Goal: Task Accomplishment & Management: Manage account settings

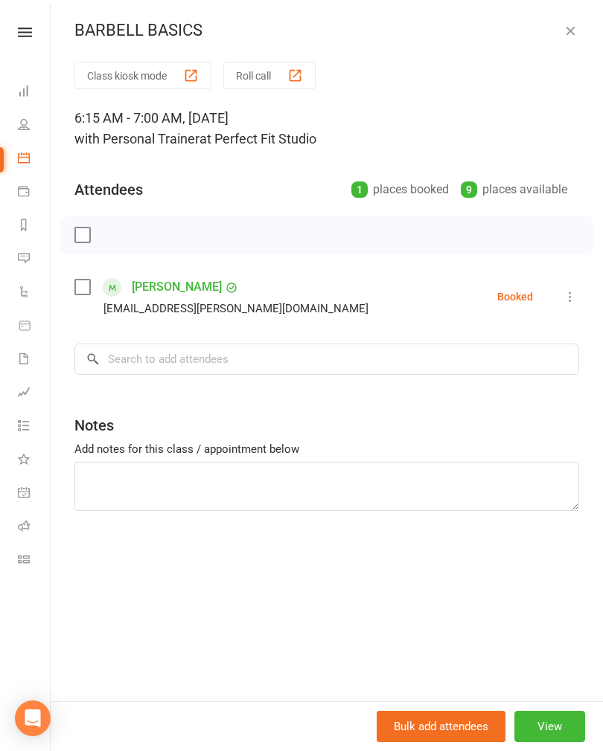
click at [565, 37] on icon "button" at bounding box center [569, 30] width 15 height 15
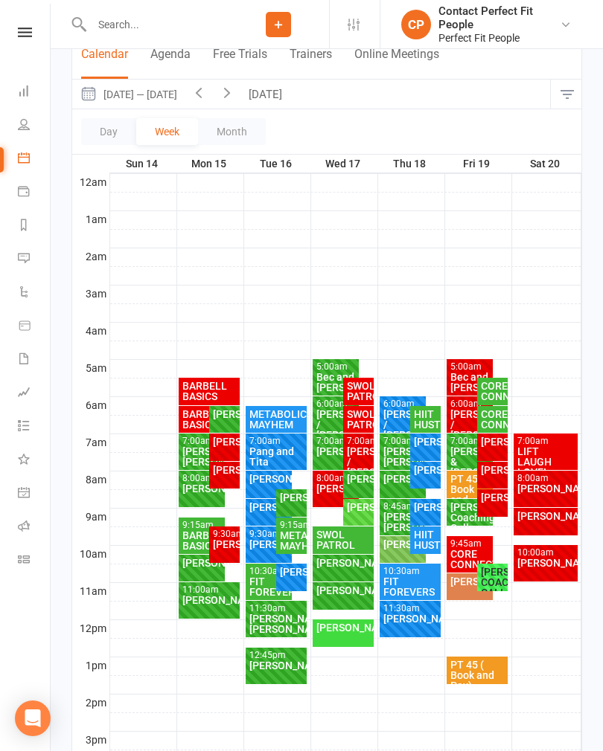
scroll to position [140, 0]
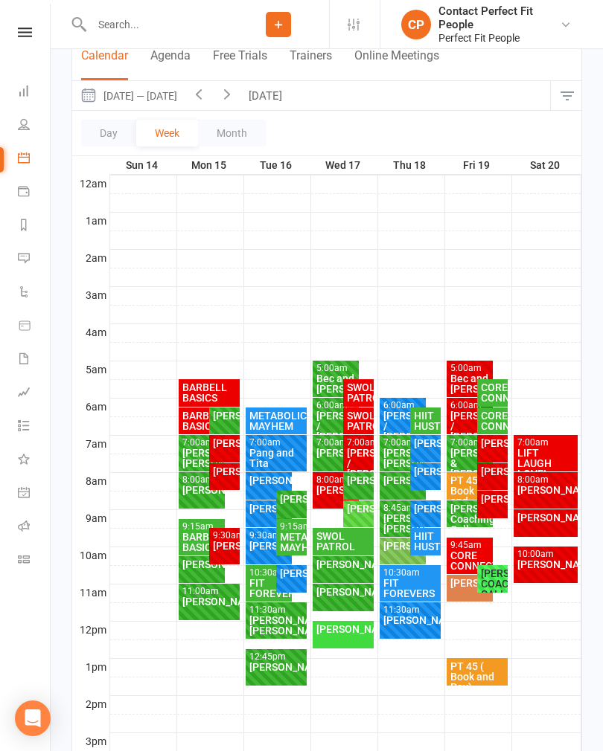
click at [269, 91] on button "[DATE]" at bounding box center [267, 95] width 52 height 29
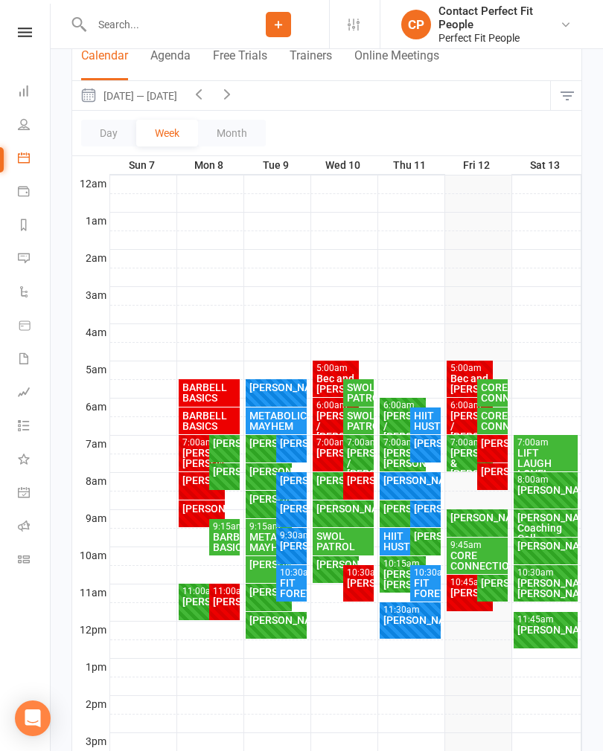
click at [455, 423] on div "[PERSON_NAME] / [PERSON_NAME]" at bounding box center [469, 426] width 41 height 31
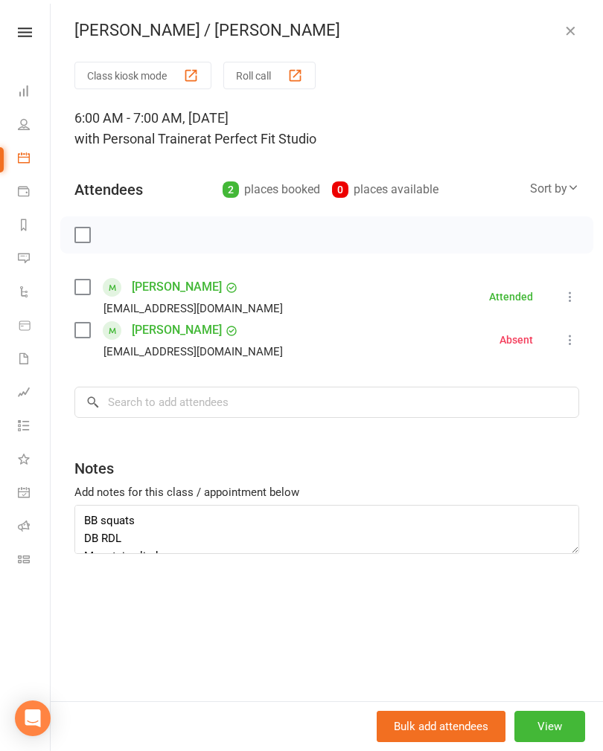
click at [574, 33] on icon "button" at bounding box center [569, 30] width 15 height 15
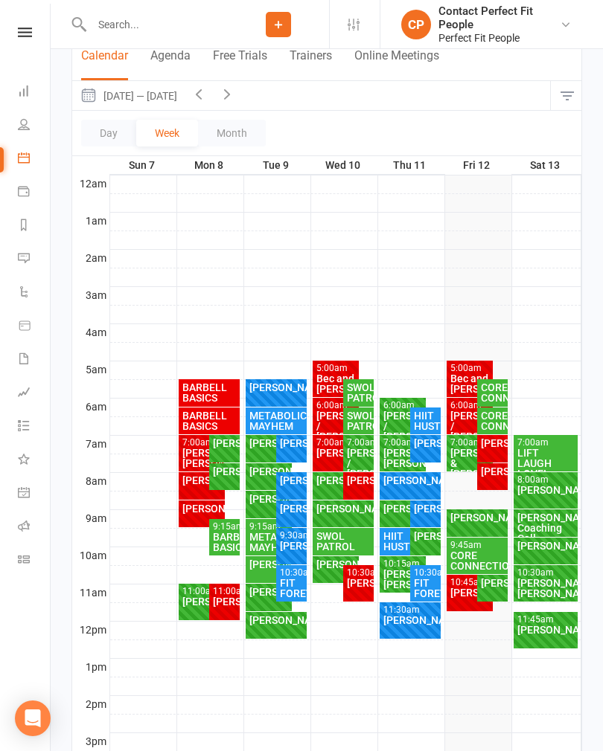
click at [497, 449] on div "[PERSON_NAME]" at bounding box center [492, 443] width 25 height 10
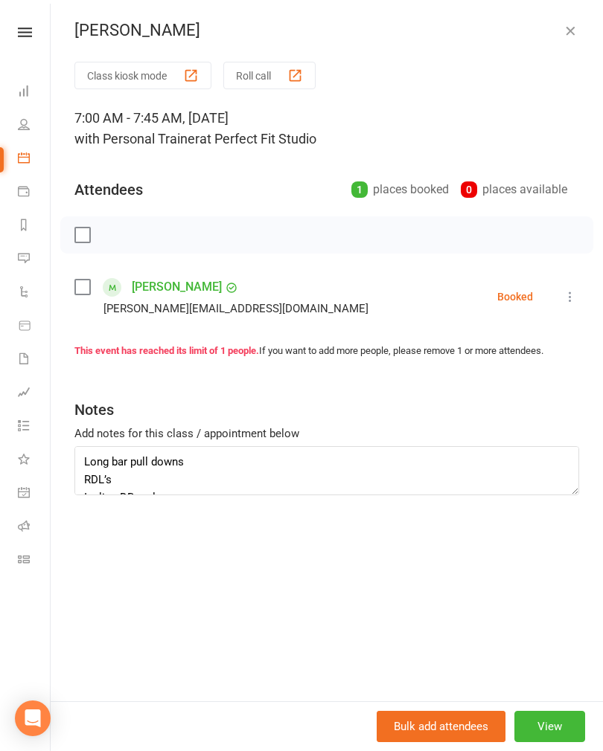
click at [84, 243] on label at bounding box center [81, 235] width 15 height 15
click at [122, 241] on icon "button" at bounding box center [115, 235] width 16 height 16
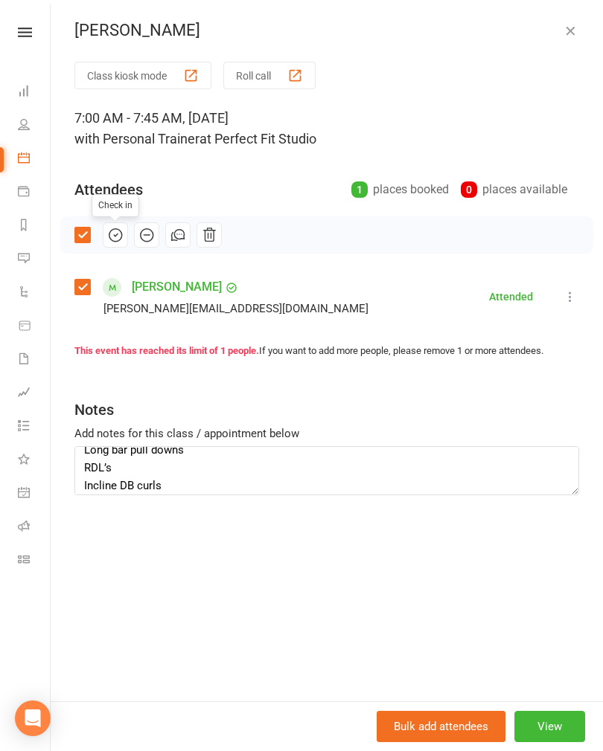
scroll to position [19, 0]
click at [571, 53] on div "[PERSON_NAME] Class kiosk mode Roll call 7:00 AM - 7:45 AM, [DATE] with Persona…" at bounding box center [327, 375] width 552 height 751
click at [571, 39] on button "button" at bounding box center [570, 31] width 18 height 18
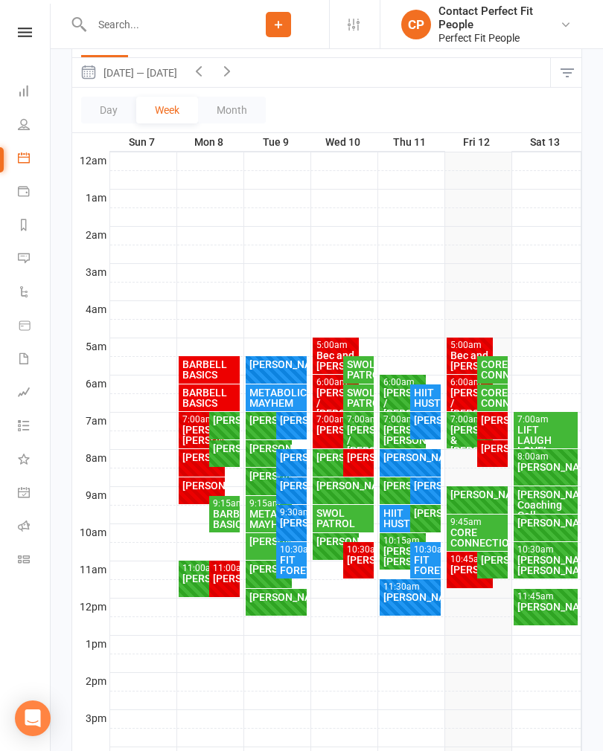
click at [499, 426] on div "[PERSON_NAME]" at bounding box center [492, 420] width 25 height 10
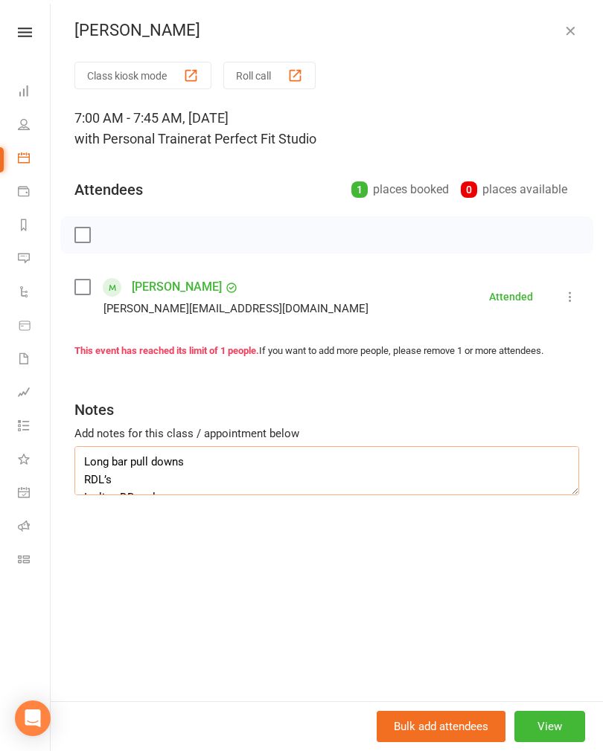
click at [89, 463] on textarea "Long bar pull downs RDL’s Incline DB curls X4 Wall balls Step ups Cardio X4 Squ…" at bounding box center [326, 470] width 504 height 49
click at [104, 479] on textarea "Long bar pull downs Cable rotation Incline DB curls X4 Wall balls Step ups Card…" at bounding box center [326, 470] width 504 height 49
click at [105, 458] on textarea "Long bar pull downs Cable rotation Rower 1 1/2 min X4 Wall balls Step ups Cardi…" at bounding box center [326, 470] width 504 height 49
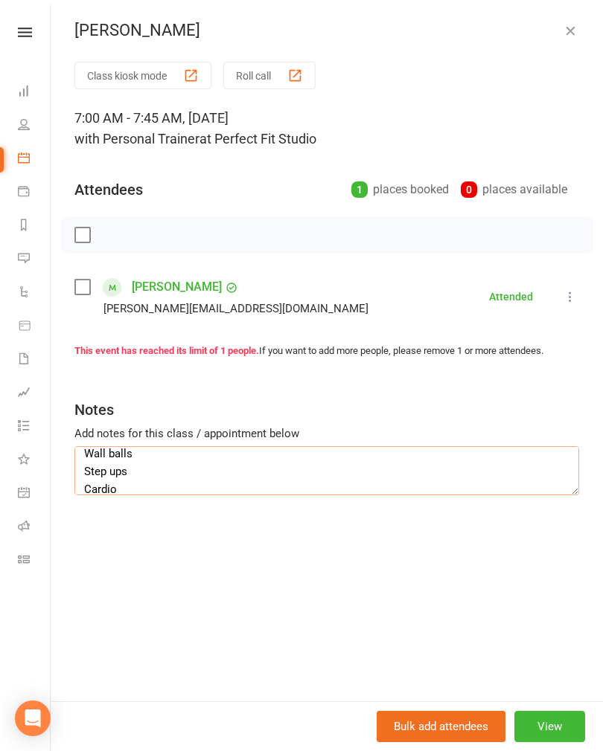
click at [101, 457] on textarea "Long bar pull downs Cable rotation Rower 1 1/2 min X4 Wall balls Step ups Cardi…" at bounding box center [326, 470] width 504 height 49
click at [95, 457] on textarea "Long bar pull downs Cable rotation Rower 1 1/2 min X4 Wall balls Step ups Cardi…" at bounding box center [326, 470] width 504 height 49
click at [103, 466] on textarea "Long bar pull downs Cable rotation Rower 1 1/2 min X4 Face pulls Step ups Cardi…" at bounding box center [326, 470] width 504 height 49
click at [102, 465] on textarea "Long bar pull downs Cable rotation Rower 1 1/2 min X4 Face pulls Step ups Cardi…" at bounding box center [326, 470] width 504 height 49
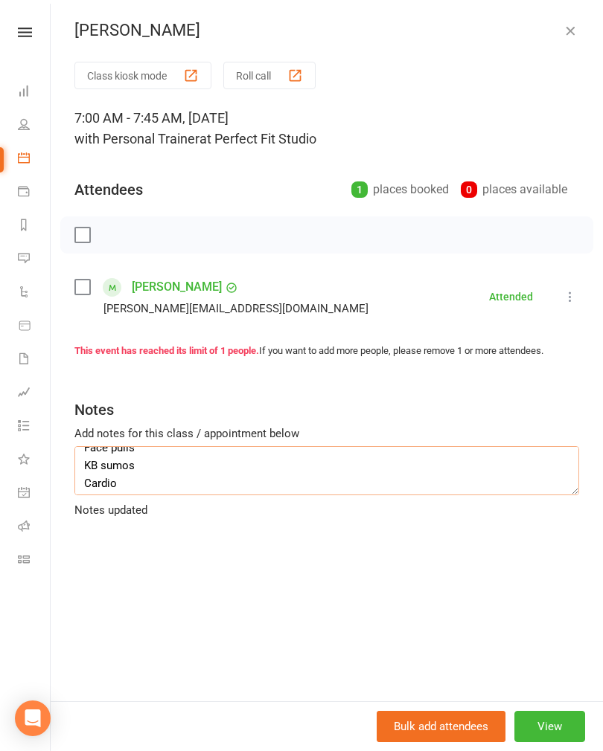
click at [100, 488] on textarea "Long bar pull downs Cable rotation Rower 1 1/2 min X4 Face pulls KB sumos Cardi…" at bounding box center [326, 470] width 504 height 49
click at [100, 479] on textarea "Long bar pull downs Cable rotation Rower 1 1/2 min X4 Face pulls KB sumos Cardi…" at bounding box center [326, 470] width 504 height 49
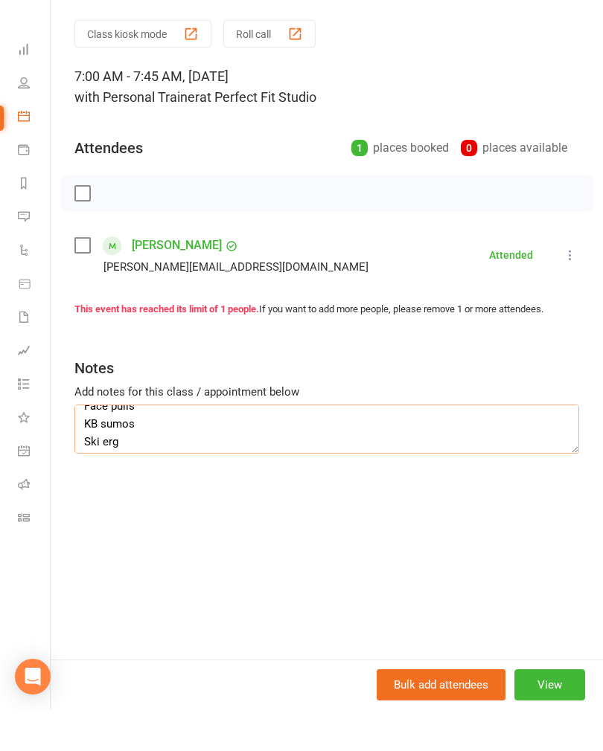
scroll to position [0, 0]
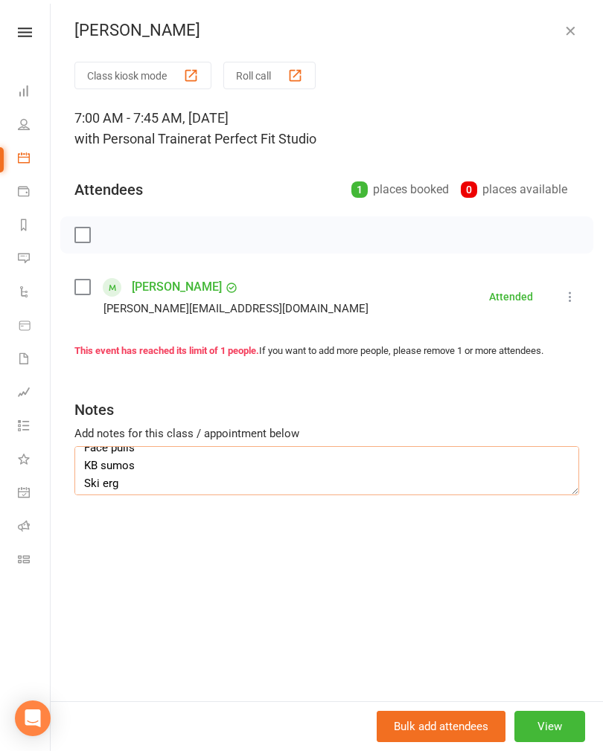
type textarea "Long bar pull downs Cable rotation Rower 1 1/2 min X4 Face pulls KB sumos Ski e…"
click at [564, 39] on button "button" at bounding box center [570, 31] width 18 height 18
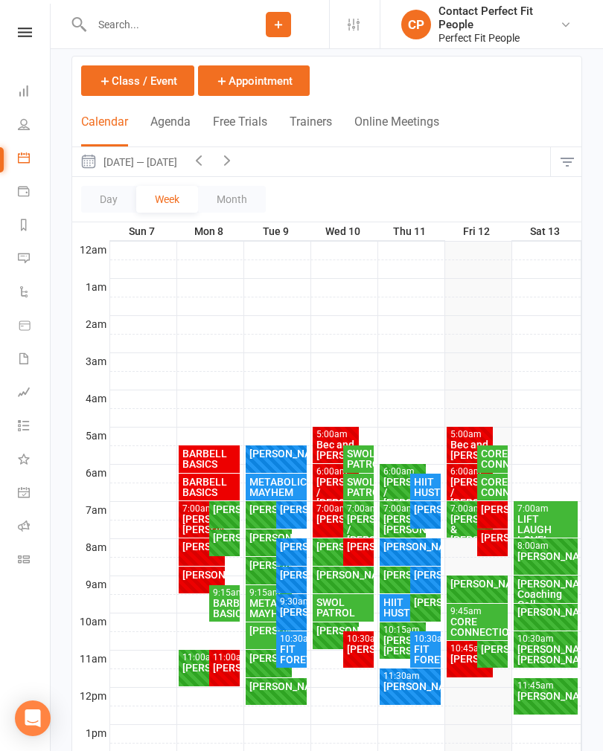
scroll to position [87, 0]
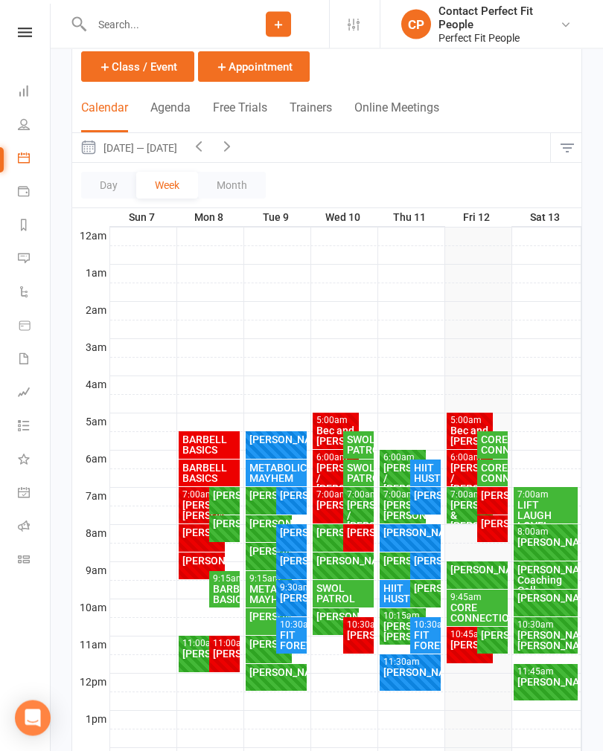
click at [492, 530] on div "[PERSON_NAME]" at bounding box center [492, 524] width 25 height 10
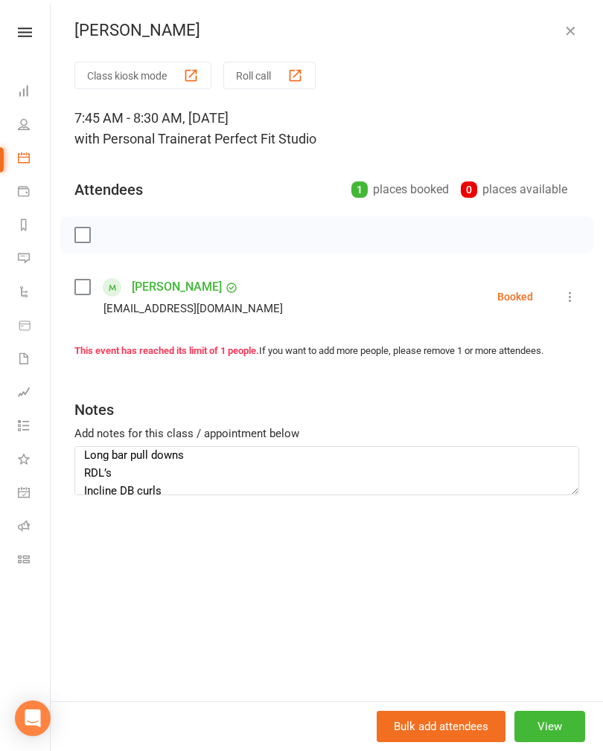
scroll to position [1, 0]
click at [80, 243] on label at bounding box center [81, 235] width 15 height 15
click at [113, 239] on icon "button" at bounding box center [115, 235] width 16 height 16
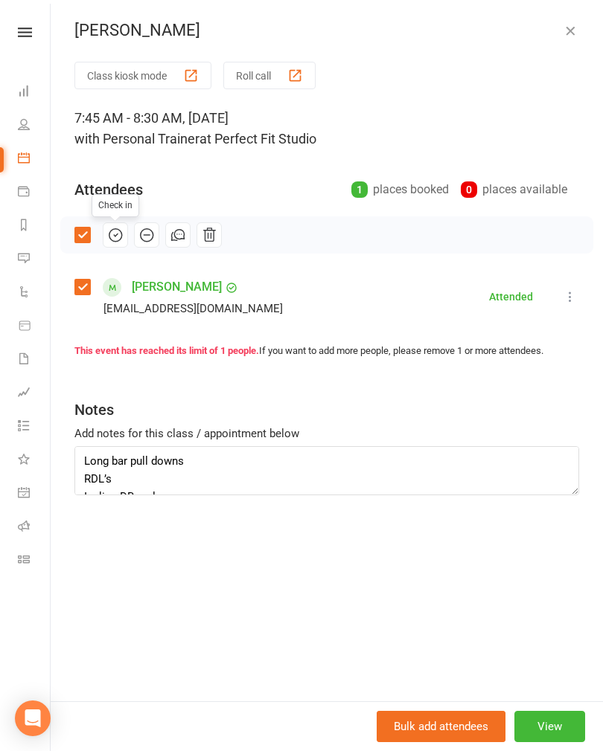
scroll to position [17, 0]
